Goal: Information Seeking & Learning: Learn about a topic

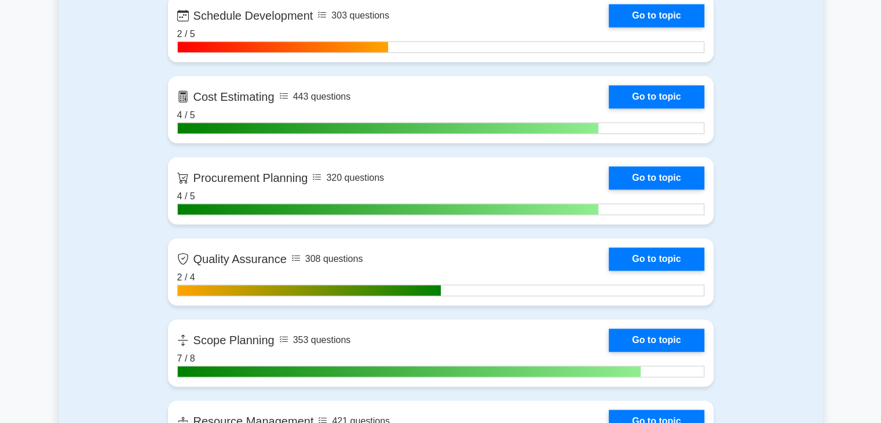
scroll to position [1451, 0]
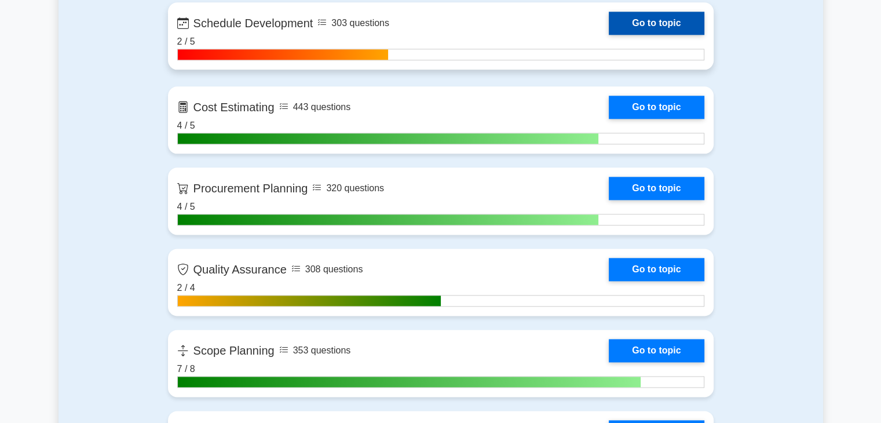
click at [693, 28] on link "Go to topic" at bounding box center [656, 23] width 95 height 23
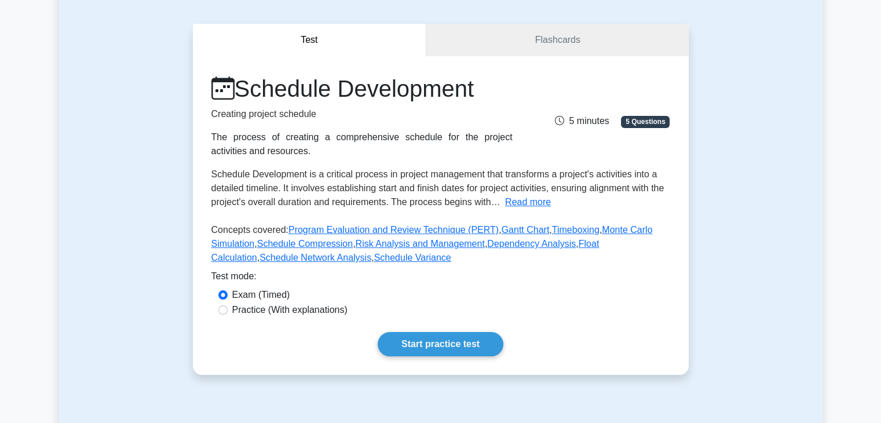
scroll to position [93, 0]
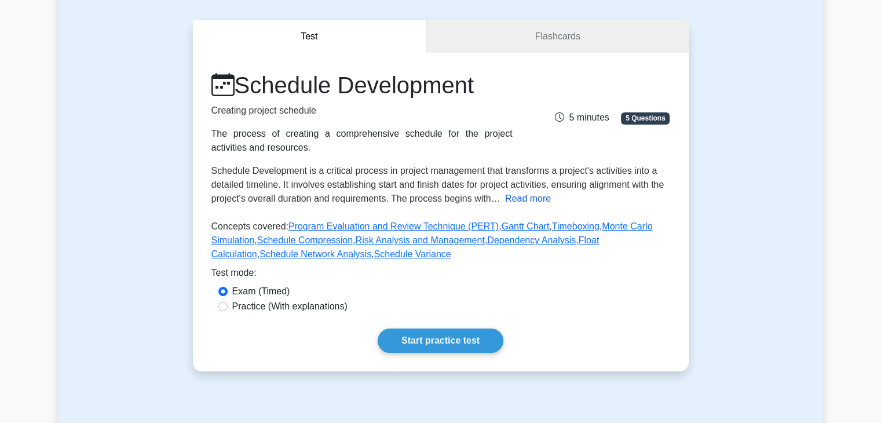
click at [531, 204] on button "Read more" at bounding box center [528, 199] width 46 height 14
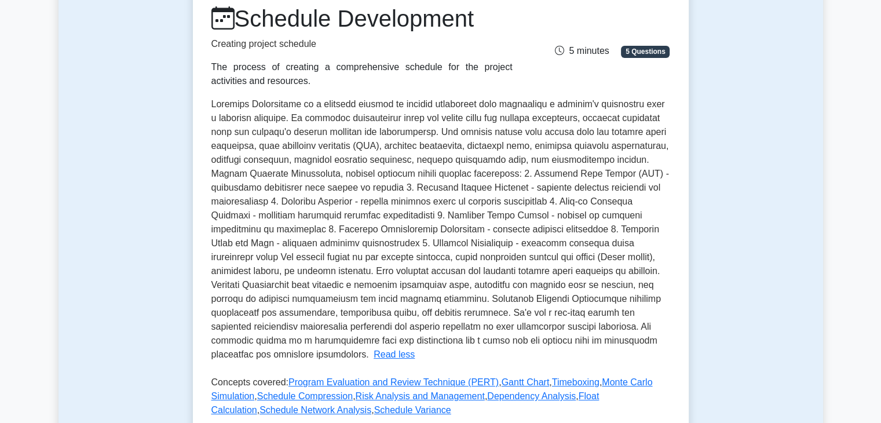
scroll to position [185, 0]
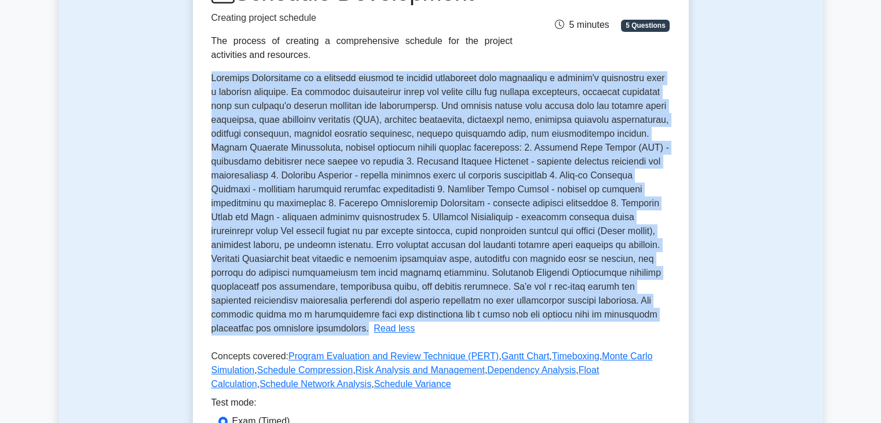
drag, startPoint x: 200, startPoint y: 77, endPoint x: 595, endPoint y: 316, distance: 461.8
click at [595, 316] on div "Schedule Development Creating project schedule The process of creating a compre…" at bounding box center [441, 230] width 496 height 541
copy span "Schedule Development is a critical process in project management that transform…"
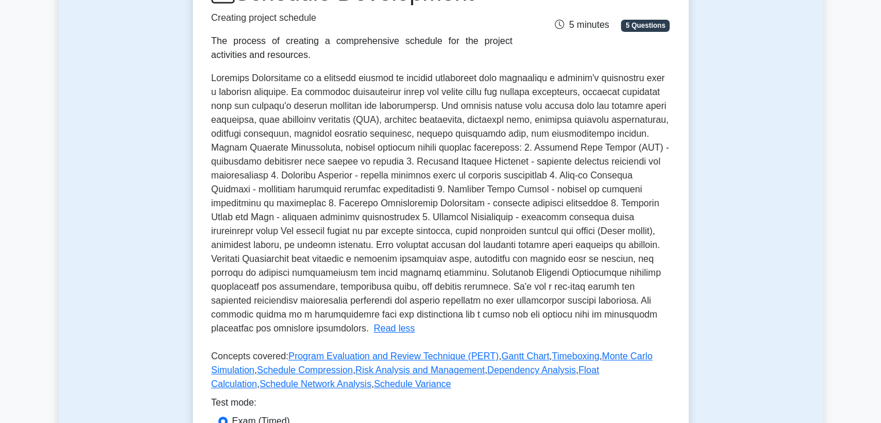
click at [664, 360] on p "Concepts covered: Program Evaluation and Review Technique (PERT) , Gantt Chart …" at bounding box center [440, 372] width 459 height 46
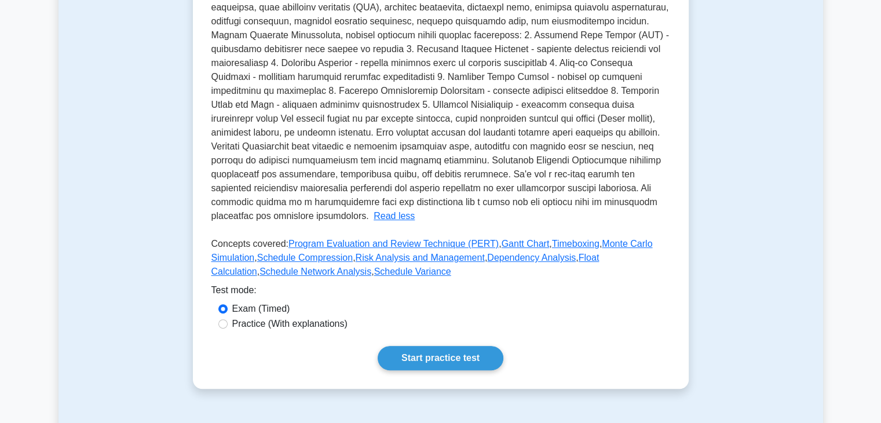
scroll to position [301, 0]
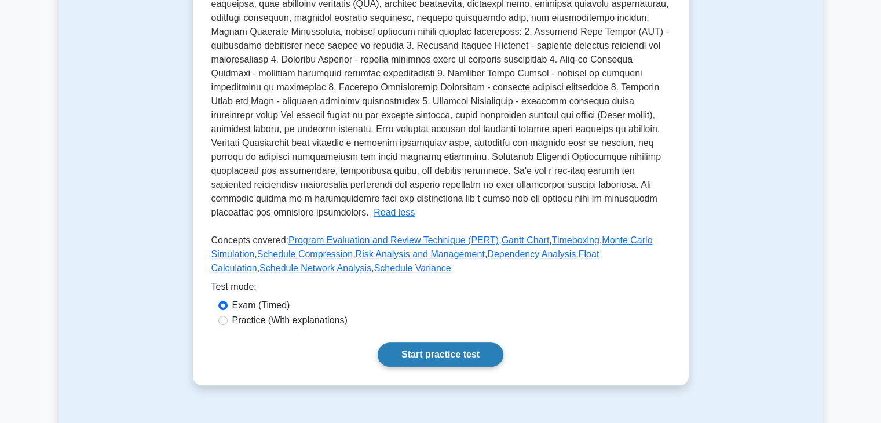
click at [429, 342] on link "Start practice test" at bounding box center [441, 354] width 126 height 24
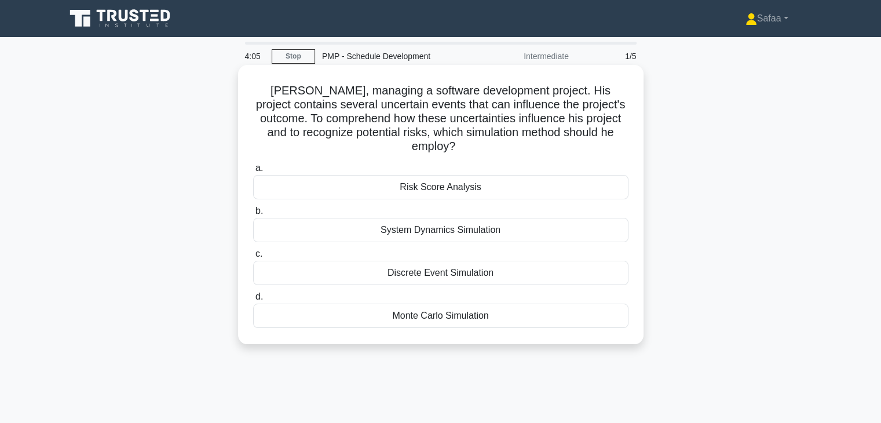
click at [454, 280] on div "Discrete Event Simulation" at bounding box center [440, 273] width 375 height 24
click at [253, 258] on input "c. Discrete Event Simulation" at bounding box center [253, 254] width 0 height 8
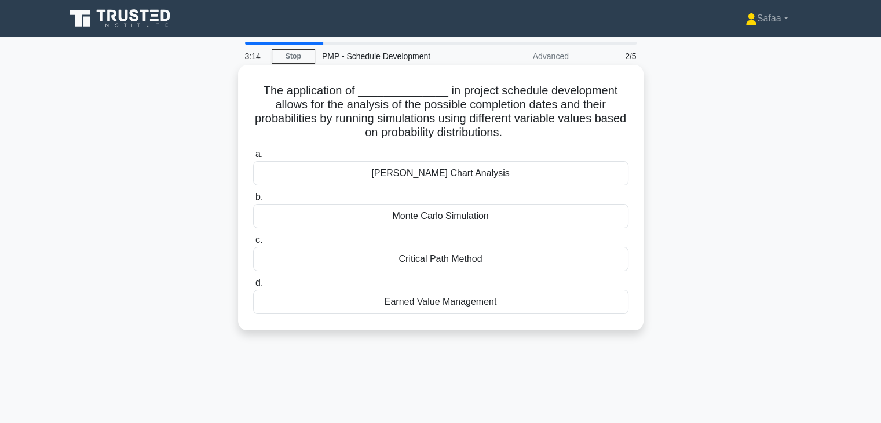
click at [484, 184] on div "Gantt Chart Analysis" at bounding box center [440, 173] width 375 height 24
click at [253, 158] on input "a. Gantt Chart Analysis" at bounding box center [253, 155] width 0 height 8
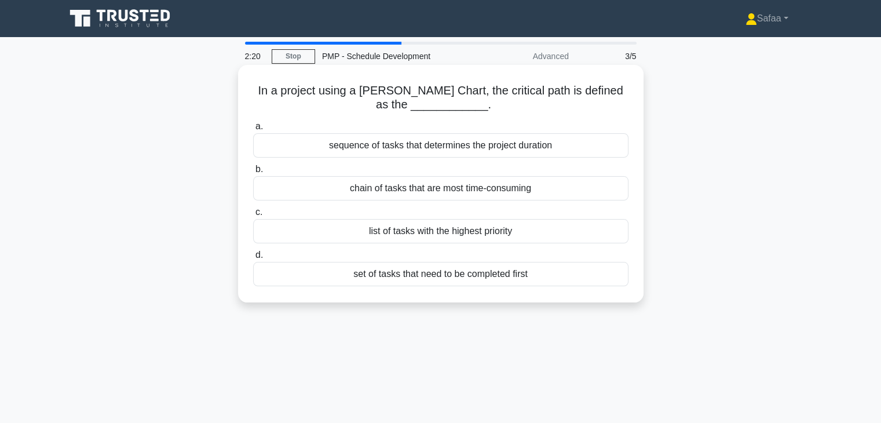
click at [519, 196] on div "chain of tasks that are most time-consuming" at bounding box center [440, 188] width 375 height 24
click at [253, 173] on input "b. chain of tasks that are most time-consuming" at bounding box center [253, 170] width 0 height 8
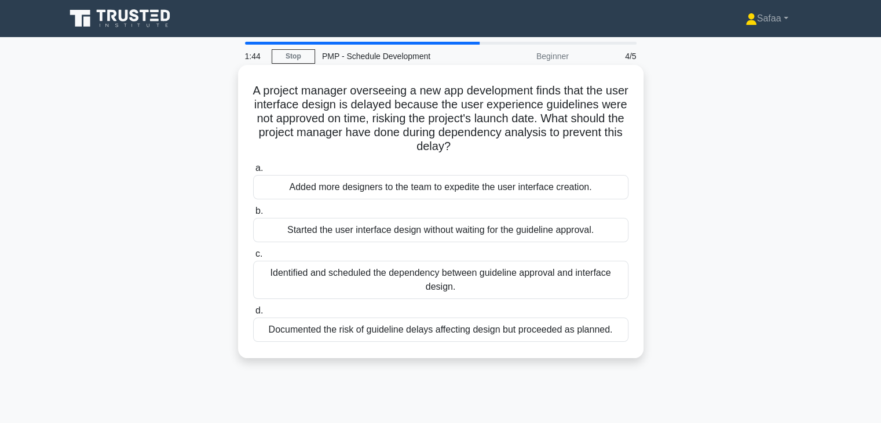
click at [415, 279] on div "Identified and scheduled the dependency between guideline approval and interfac…" at bounding box center [440, 280] width 375 height 38
click at [253, 258] on input "c. Identified and scheduled the dependency between guideline approval and inter…" at bounding box center [253, 254] width 0 height 8
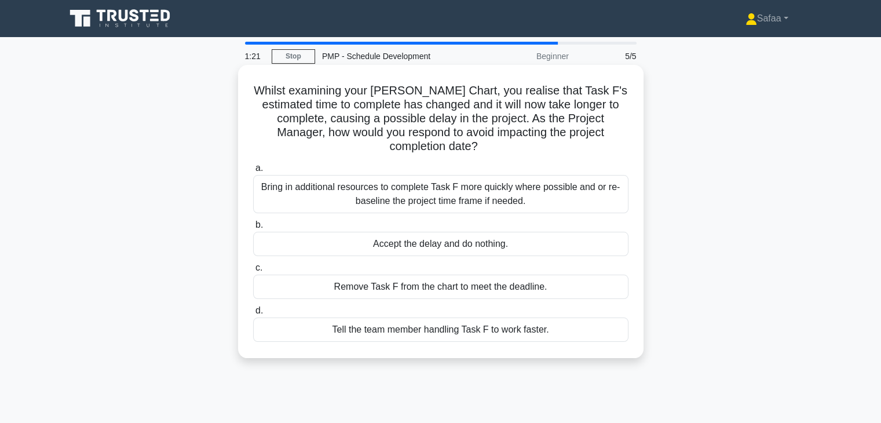
click at [490, 192] on div "Bring in additional resources to complete Task F more quickly where possible an…" at bounding box center [440, 194] width 375 height 38
click at [253, 172] on input "a. Bring in additional resources to complete Task F more quickly where possible…" at bounding box center [253, 168] width 0 height 8
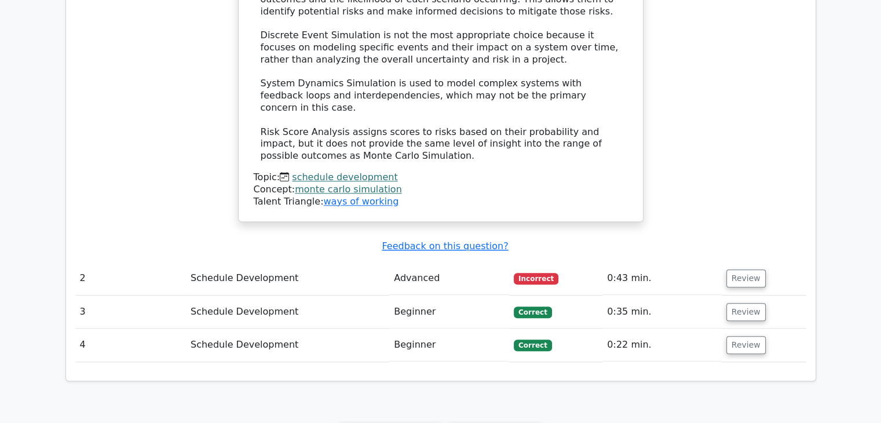
scroll to position [1051, 0]
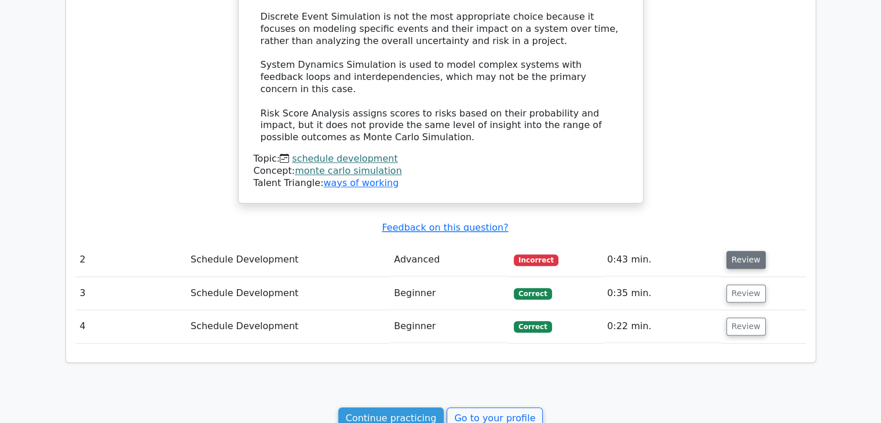
click at [732, 251] on button "Review" at bounding box center [745, 260] width 39 height 18
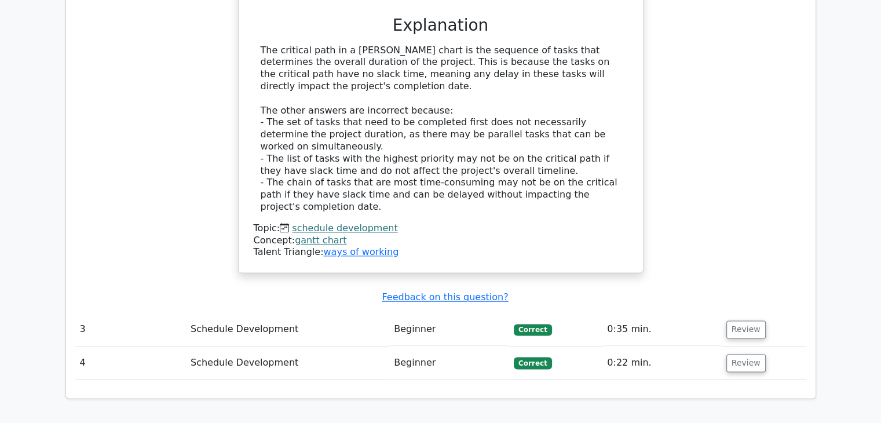
scroll to position [1591, 0]
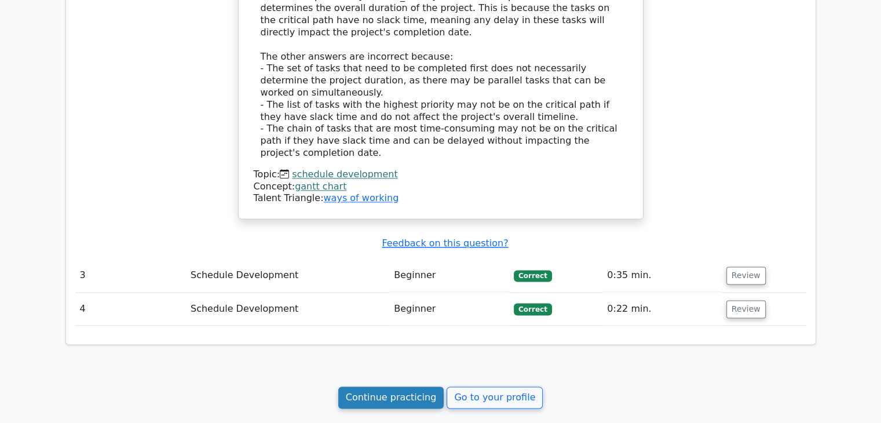
click at [404, 386] on link "Continue practicing" at bounding box center [391, 397] width 106 height 22
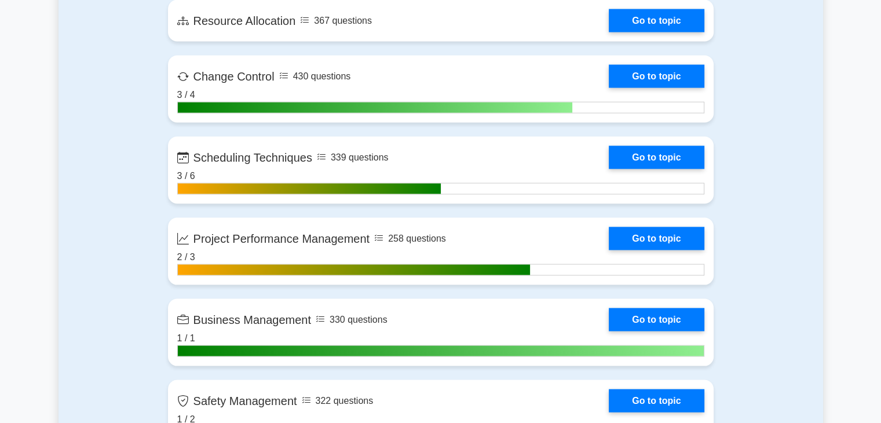
scroll to position [2262, 0]
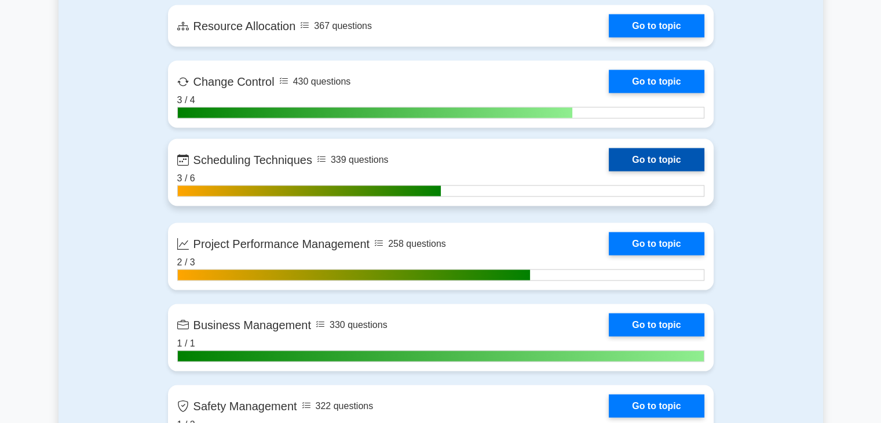
click at [683, 152] on link "Go to topic" at bounding box center [656, 159] width 95 height 23
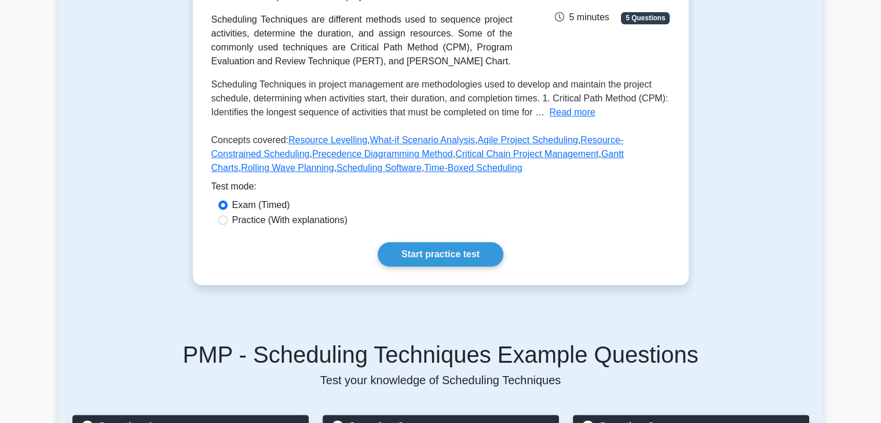
scroll to position [211, 0]
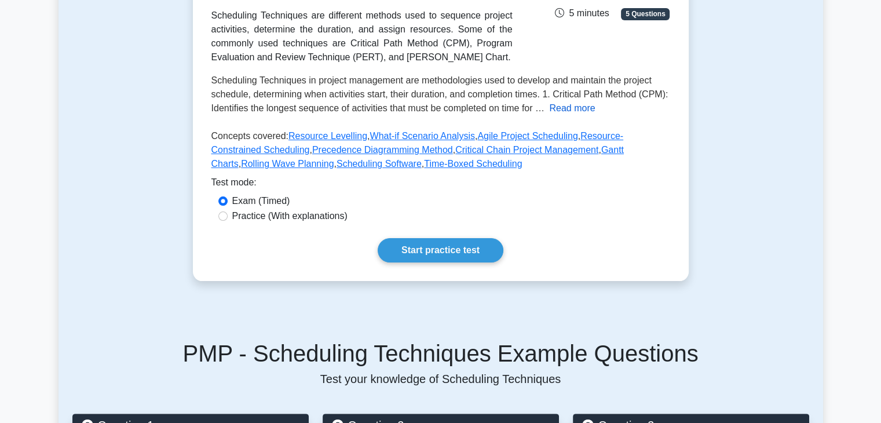
click at [584, 108] on button "Read more" at bounding box center [572, 108] width 46 height 14
